Goal: Information Seeking & Learning: Learn about a topic

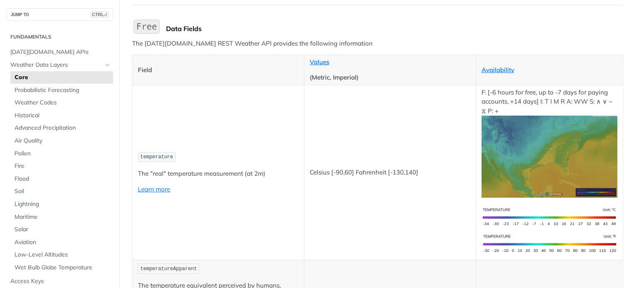
scroll to position [124, 0]
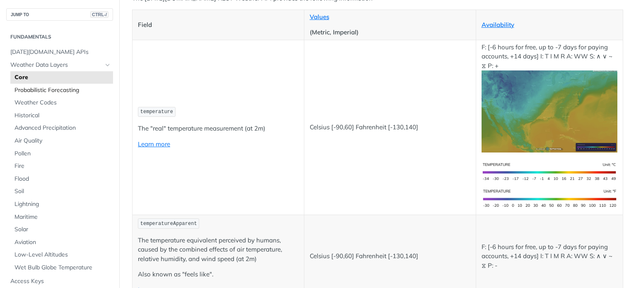
click at [38, 88] on span "Probabilistic Forecasting" at bounding box center [63, 90] width 97 height 8
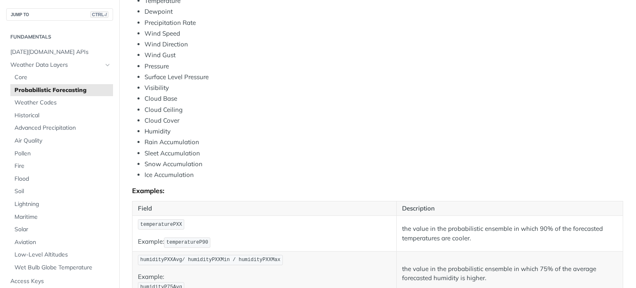
scroll to position [331, 0]
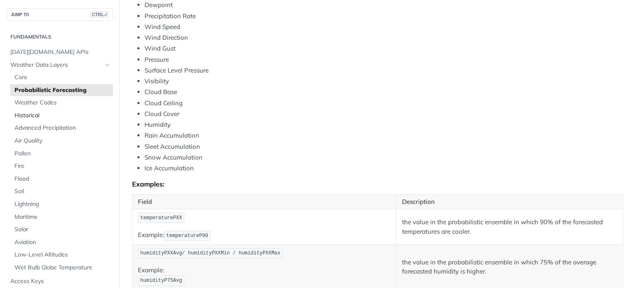
click at [29, 111] on link "Historical" at bounding box center [61, 115] width 103 height 12
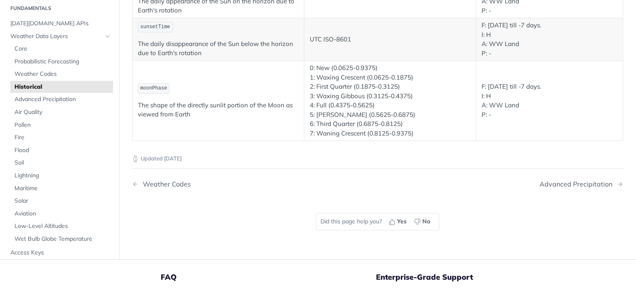
scroll to position [1657, 0]
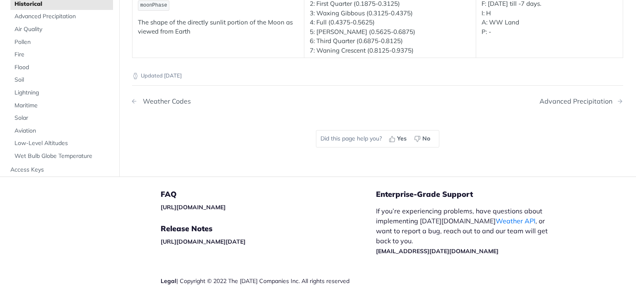
click at [172, 97] on div "Weather Codes" at bounding box center [165, 101] width 52 height 8
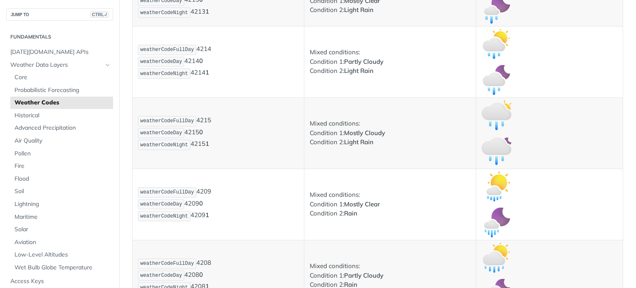
scroll to position [1243, 0]
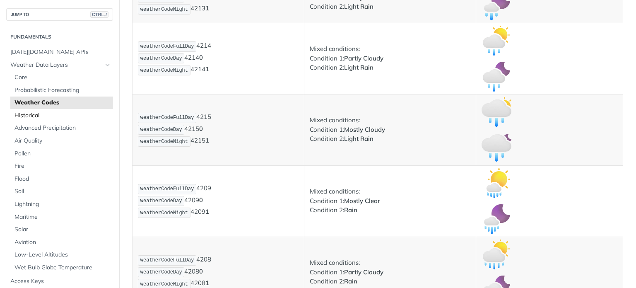
click at [18, 116] on span "Historical" at bounding box center [63, 115] width 97 height 8
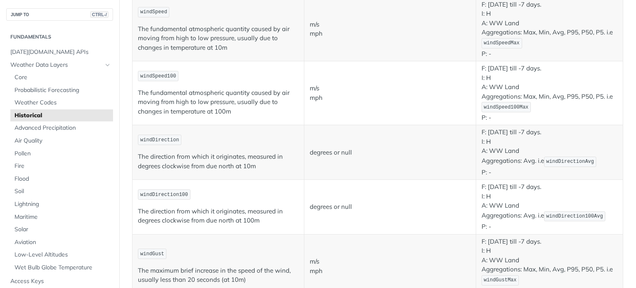
scroll to position [497, 0]
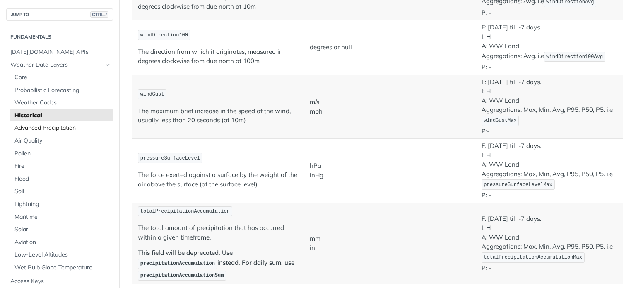
click at [67, 130] on span "Advanced Precipitation" at bounding box center [63, 128] width 97 height 8
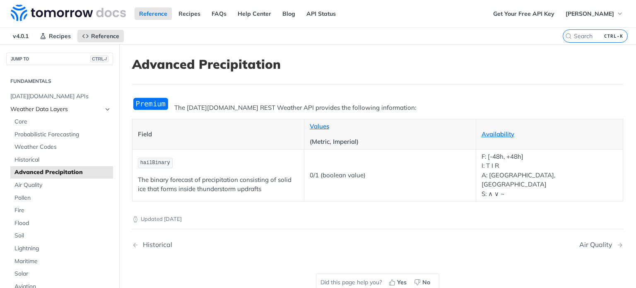
click at [46, 112] on span "Weather Data Layers" at bounding box center [56, 109] width 92 height 8
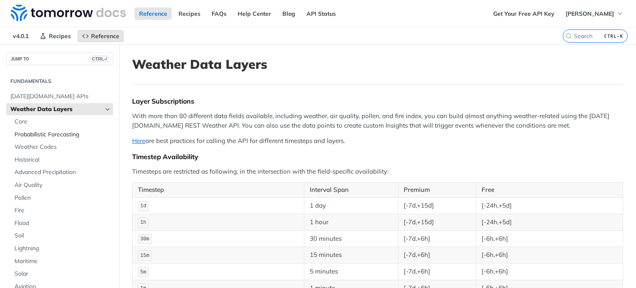
click at [62, 137] on span "Probabilistic Forecasting" at bounding box center [63, 135] width 97 height 8
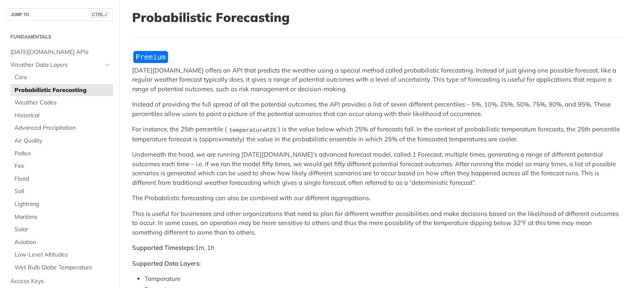
scroll to position [83, 0]
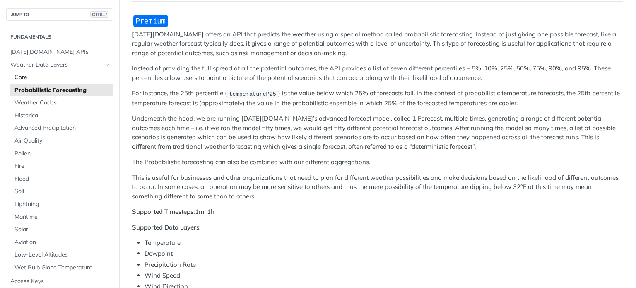
click at [29, 77] on span "Core" at bounding box center [63, 77] width 97 height 8
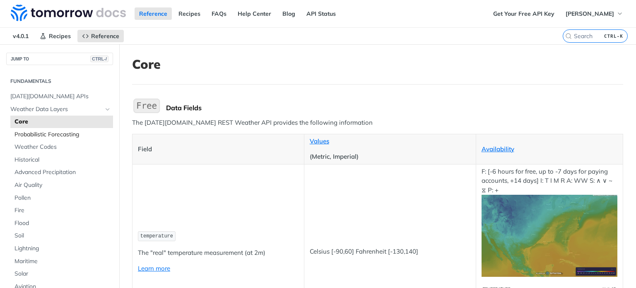
click at [49, 135] on span "Probabilistic Forecasting" at bounding box center [63, 135] width 97 height 8
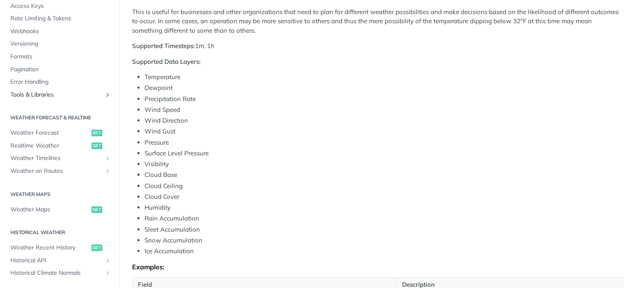
scroll to position [290, 0]
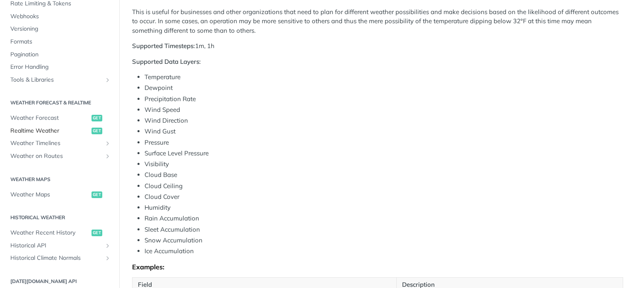
click at [44, 130] on span "Realtime Weather" at bounding box center [49, 131] width 79 height 8
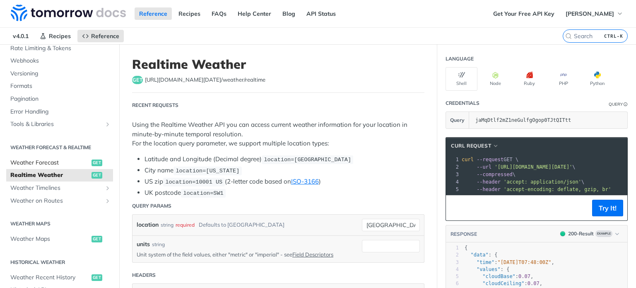
click at [63, 161] on span "Weather Forecast" at bounding box center [49, 163] width 79 height 8
